Goal: Transaction & Acquisition: Purchase product/service

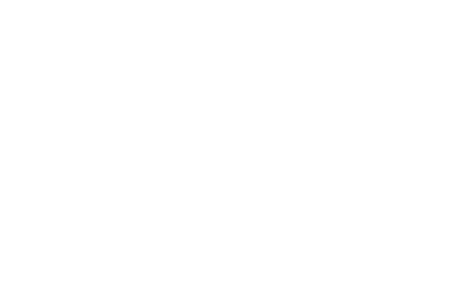
select select "******"
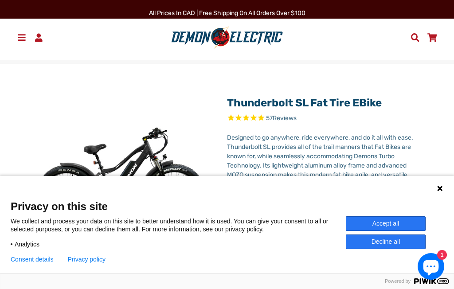
click at [375, 225] on button "Accept all" at bounding box center [386, 223] width 80 height 15
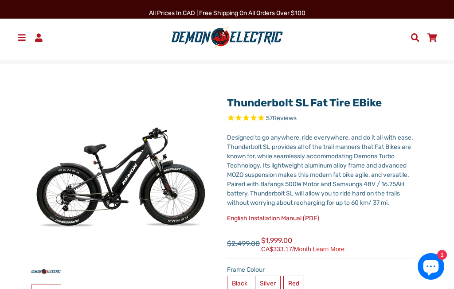
click at [21, 38] on span at bounding box center [21, 37] width 11 height 8
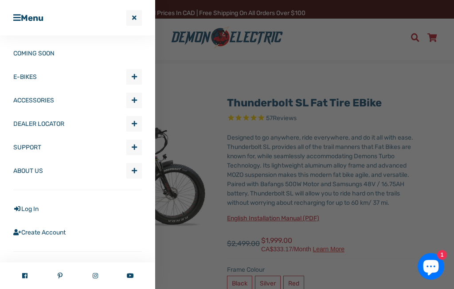
click at [19, 79] on link "E-BIKES" at bounding box center [69, 77] width 113 height 24
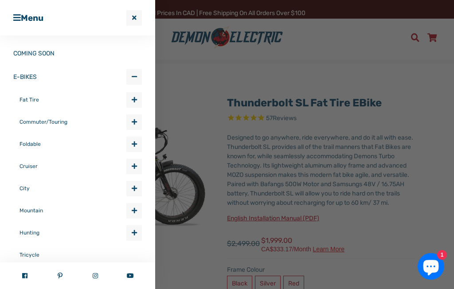
click at [23, 98] on link "Fat Tire" at bounding box center [73, 100] width 107 height 22
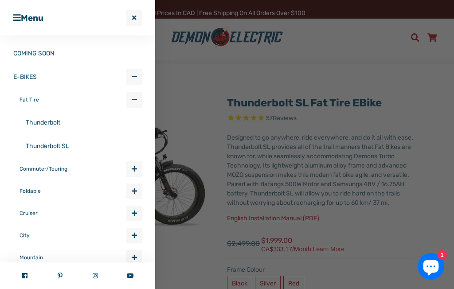
click at [43, 145] on link "Thunderbolt SL" at bounding box center [84, 146] width 116 height 24
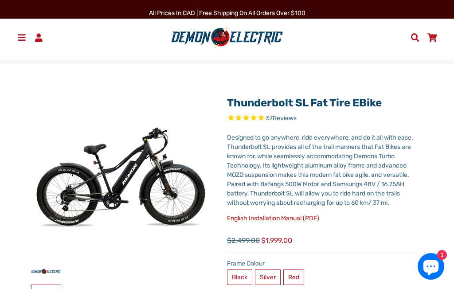
select select "******"
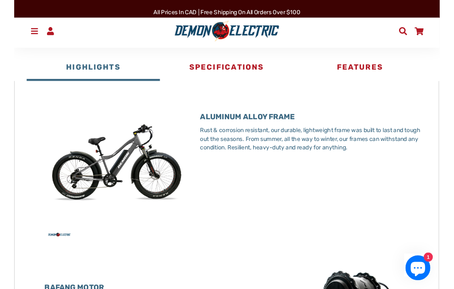
scroll to position [371, 0]
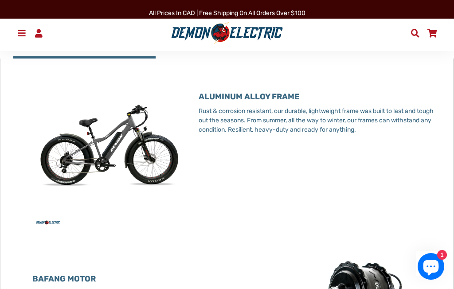
click at [78, 158] on img at bounding box center [108, 151] width 153 height 153
click at [77, 165] on img at bounding box center [108, 151] width 153 height 153
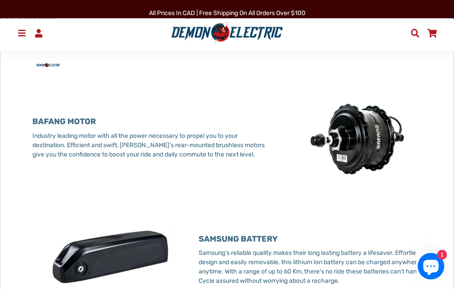
scroll to position [526, 0]
